Goal: Check status

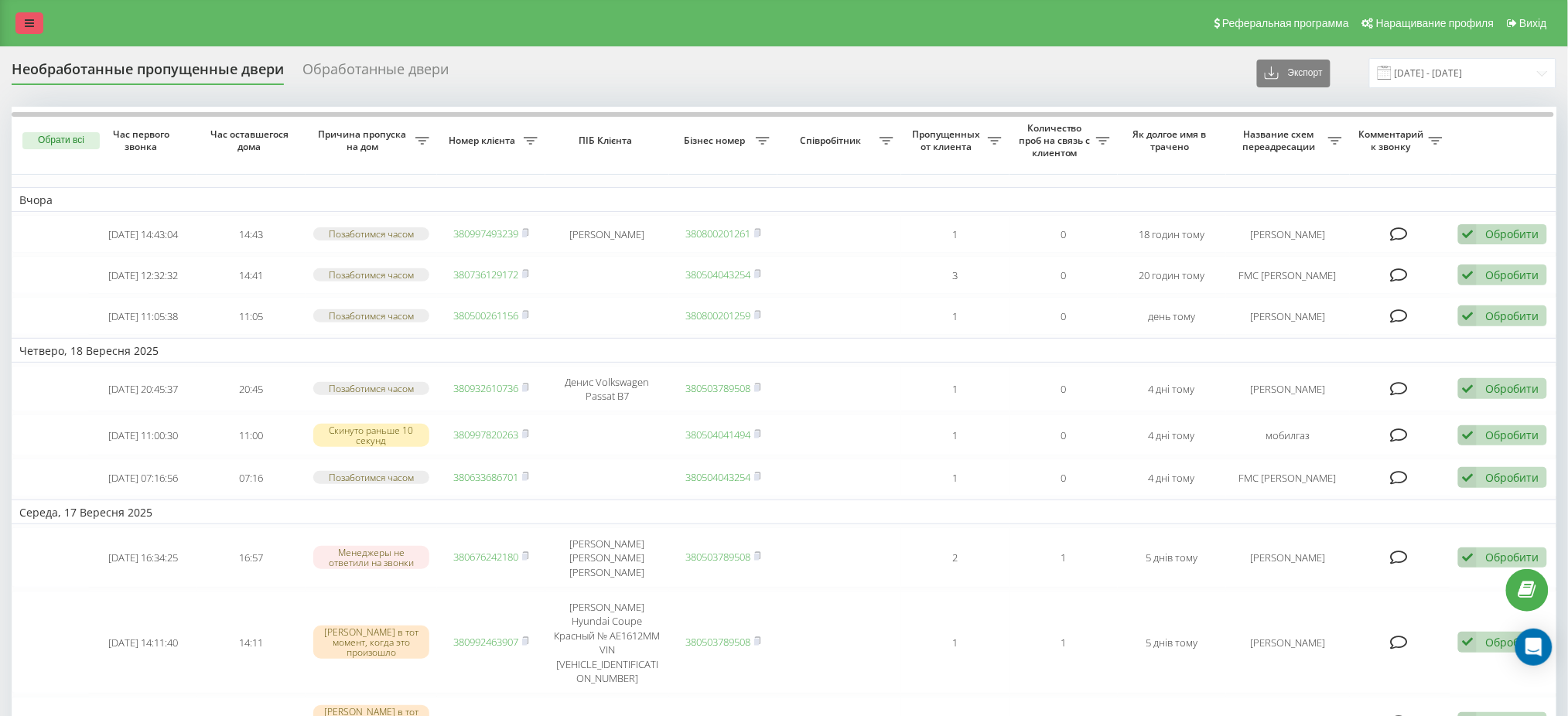
click at [17, 17] on link at bounding box center [29, 24] width 27 height 22
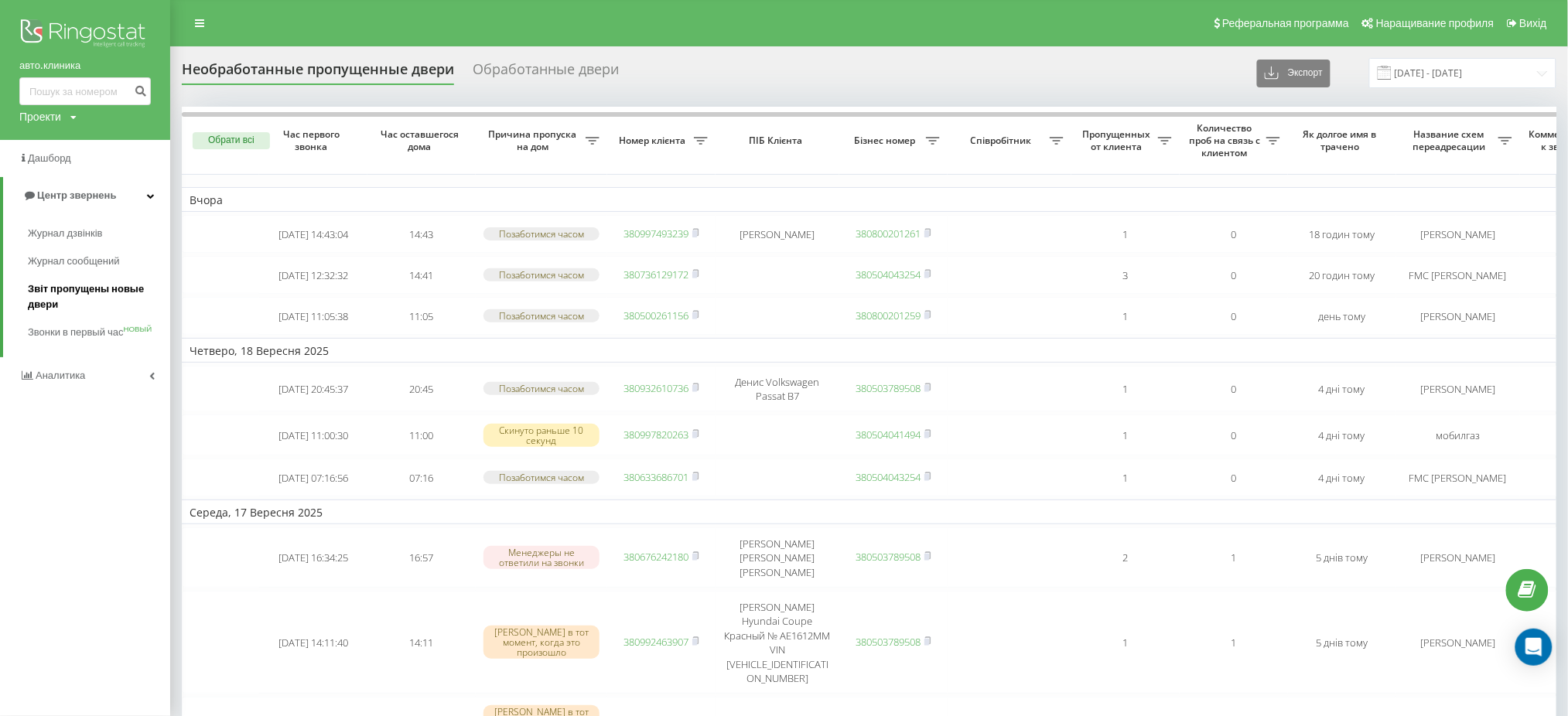
click at [62, 286] on font "Звіт пропущены новые двери" at bounding box center [85, 296] width 116 height 27
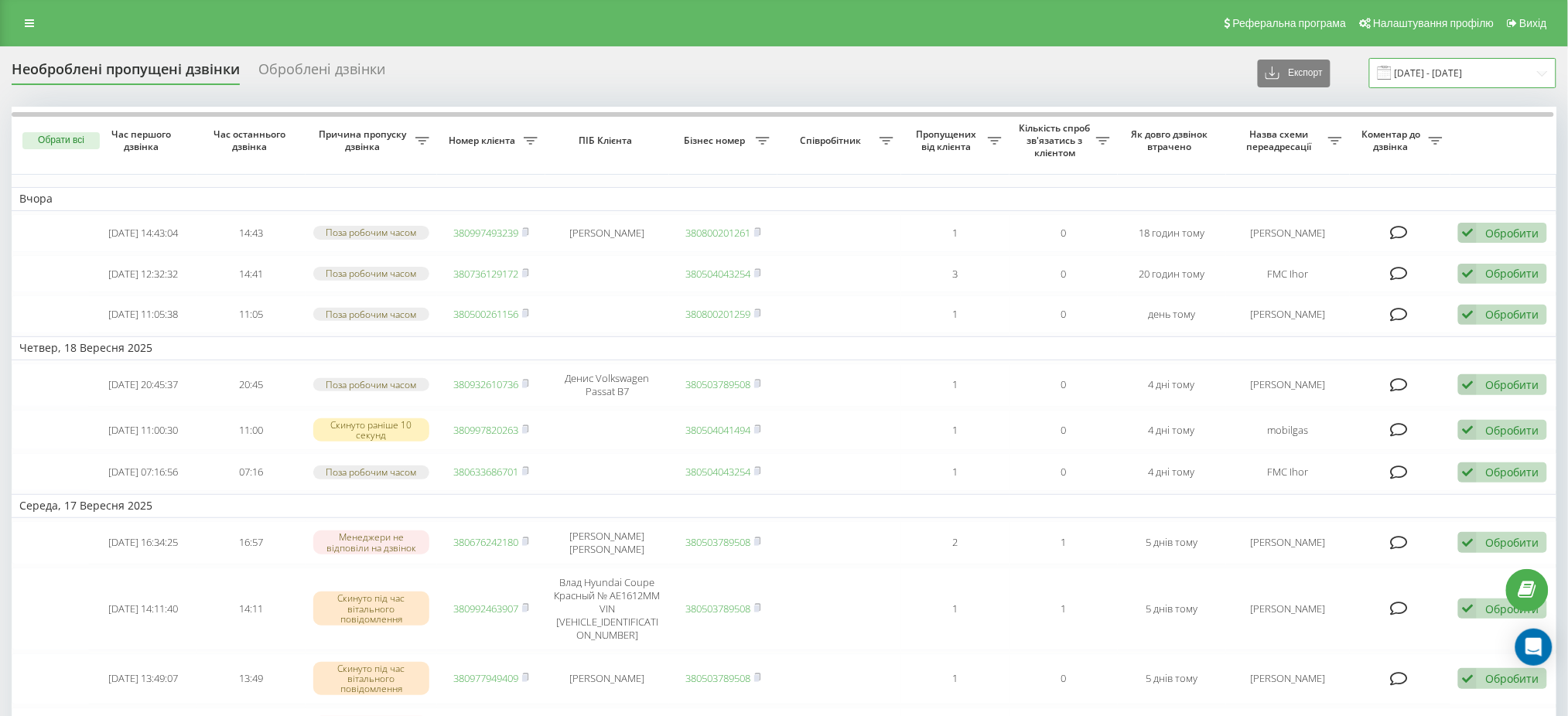
click at [1449, 68] on input "22.08.2025 - 22.09.2025" at bounding box center [1463, 72] width 188 height 30
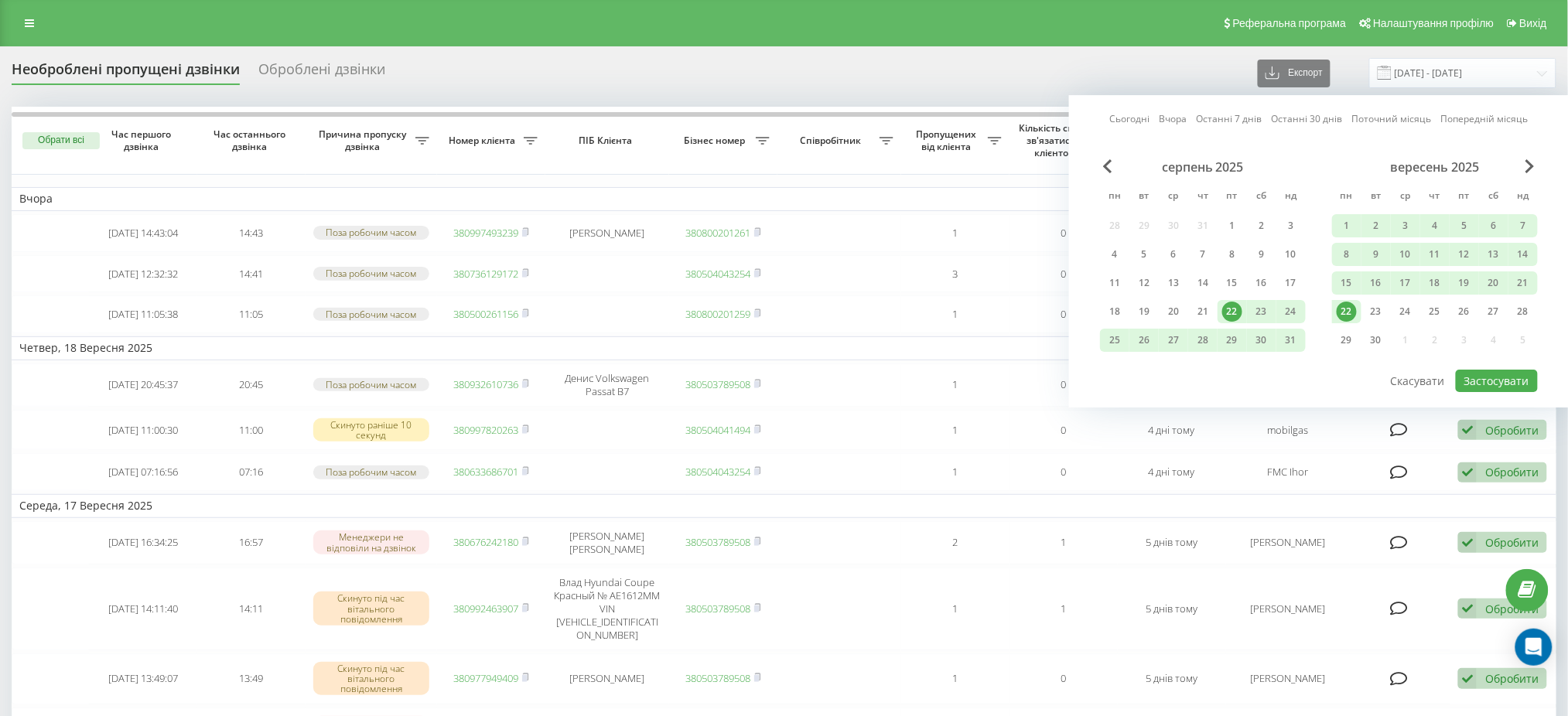
click at [1345, 305] on div "22" at bounding box center [1347, 312] width 20 height 20
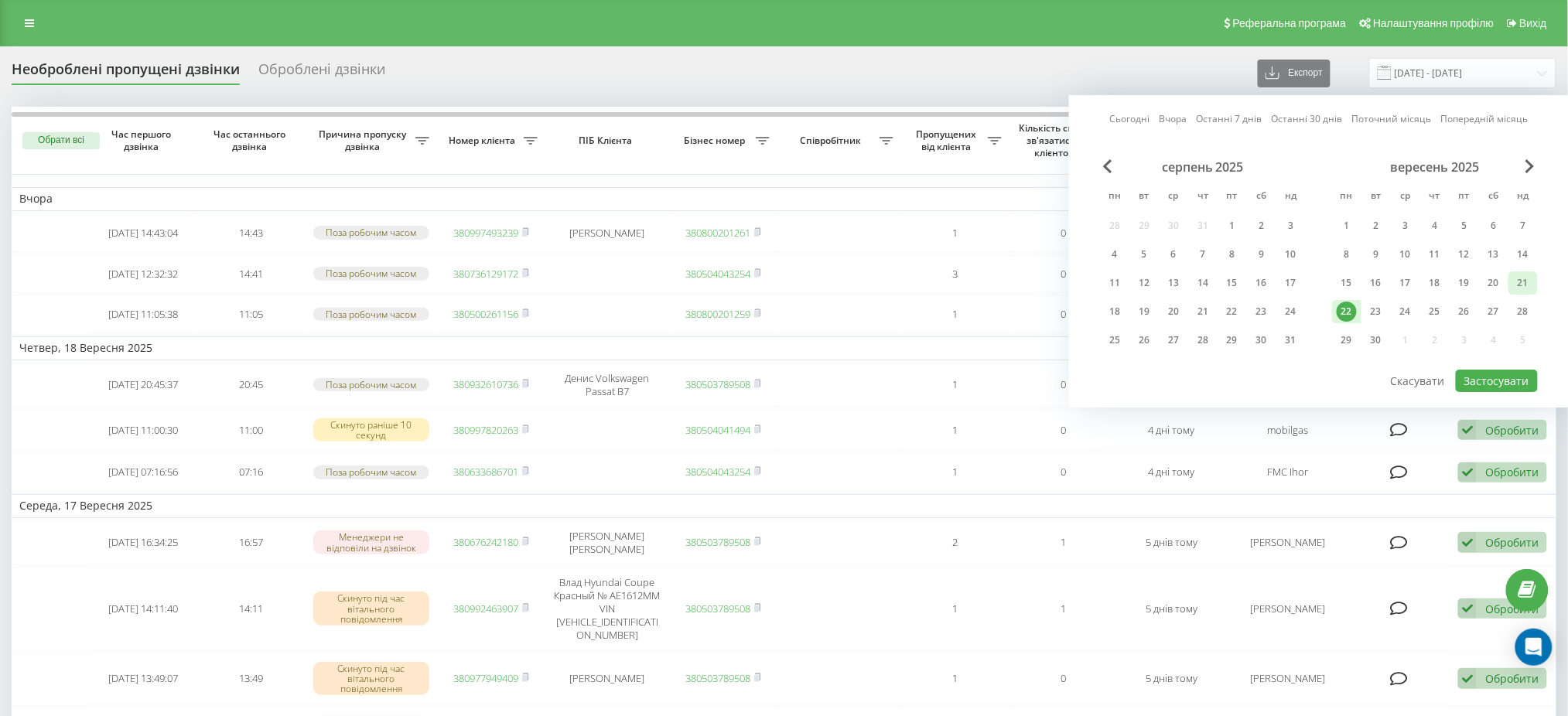
click at [1524, 278] on div "21" at bounding box center [1523, 283] width 20 height 20
click at [1499, 371] on button "Застосувати" at bounding box center [1497, 380] width 82 height 23
type input "21.09.2025 - 22.09.2025"
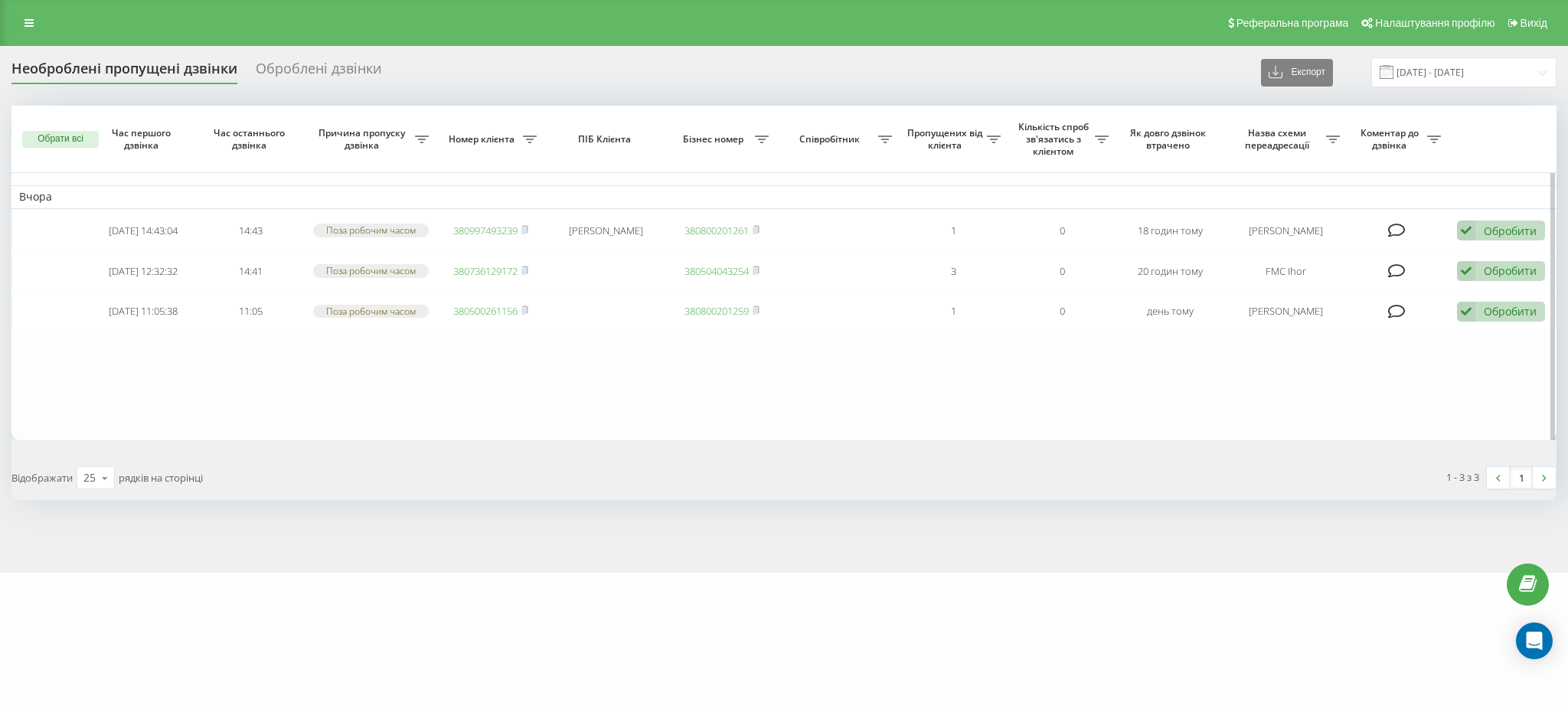
click at [1429, 369] on table "Вчора 2025-09-21 14:43:04 14:43 Поза робочим часом 380997493239 Геннадий 380800…" at bounding box center [784, 273] width 1544 height 334
